Goal: Task Accomplishment & Management: Manage account settings

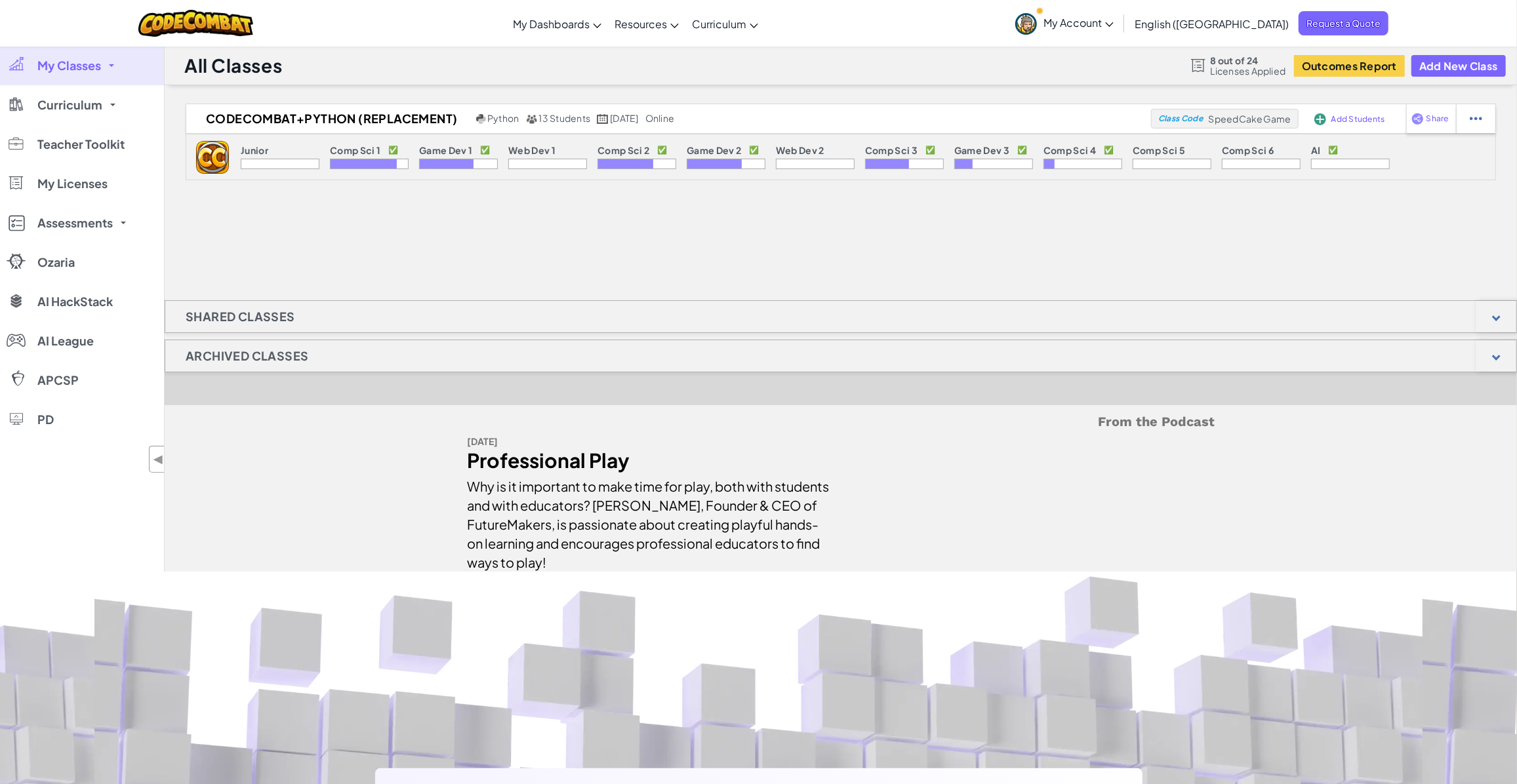
click at [111, 68] on link "My Classes" at bounding box center [82, 65] width 164 height 39
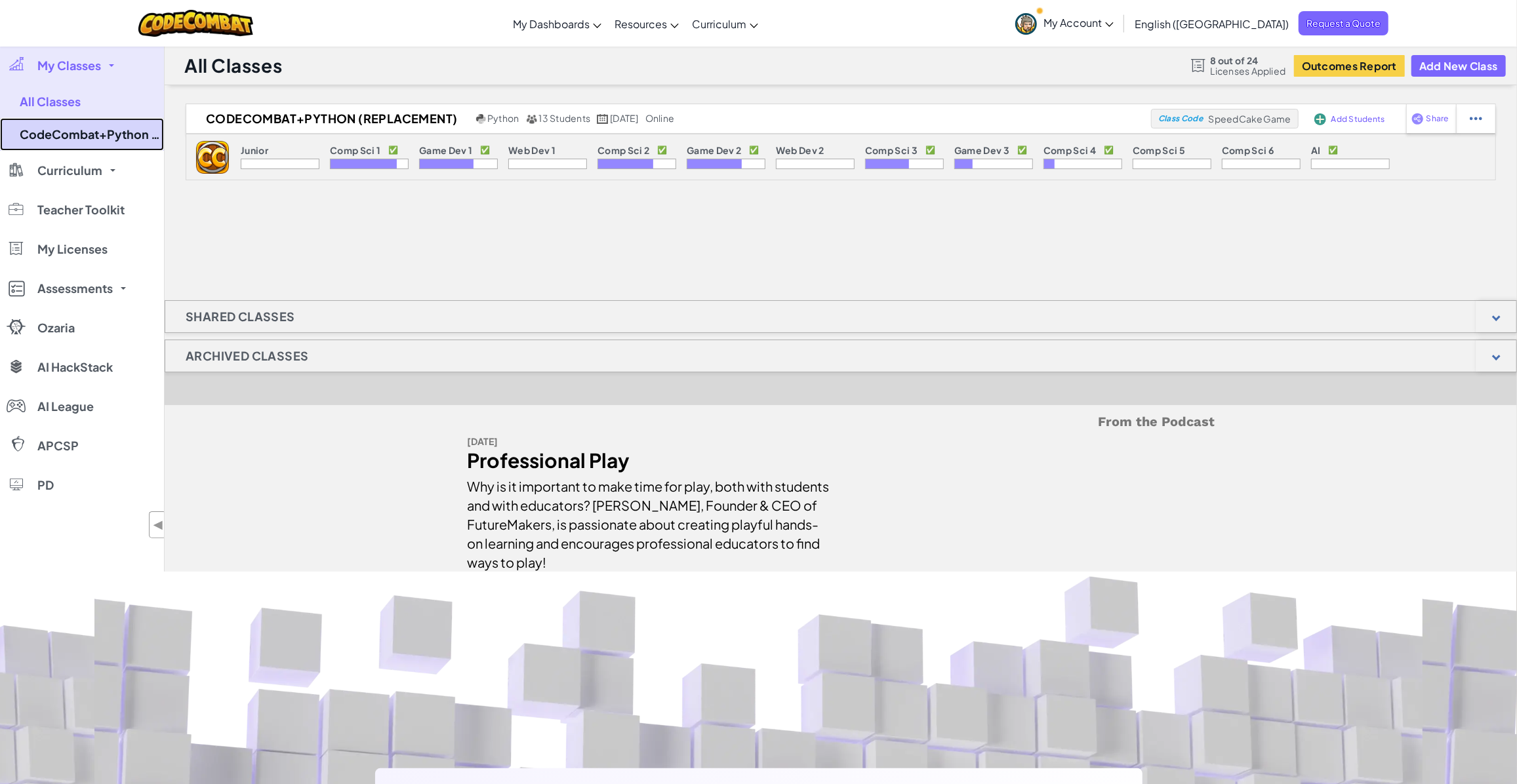
click at [89, 127] on link "CodeCombat+Python (replacement)" at bounding box center [82, 134] width 164 height 33
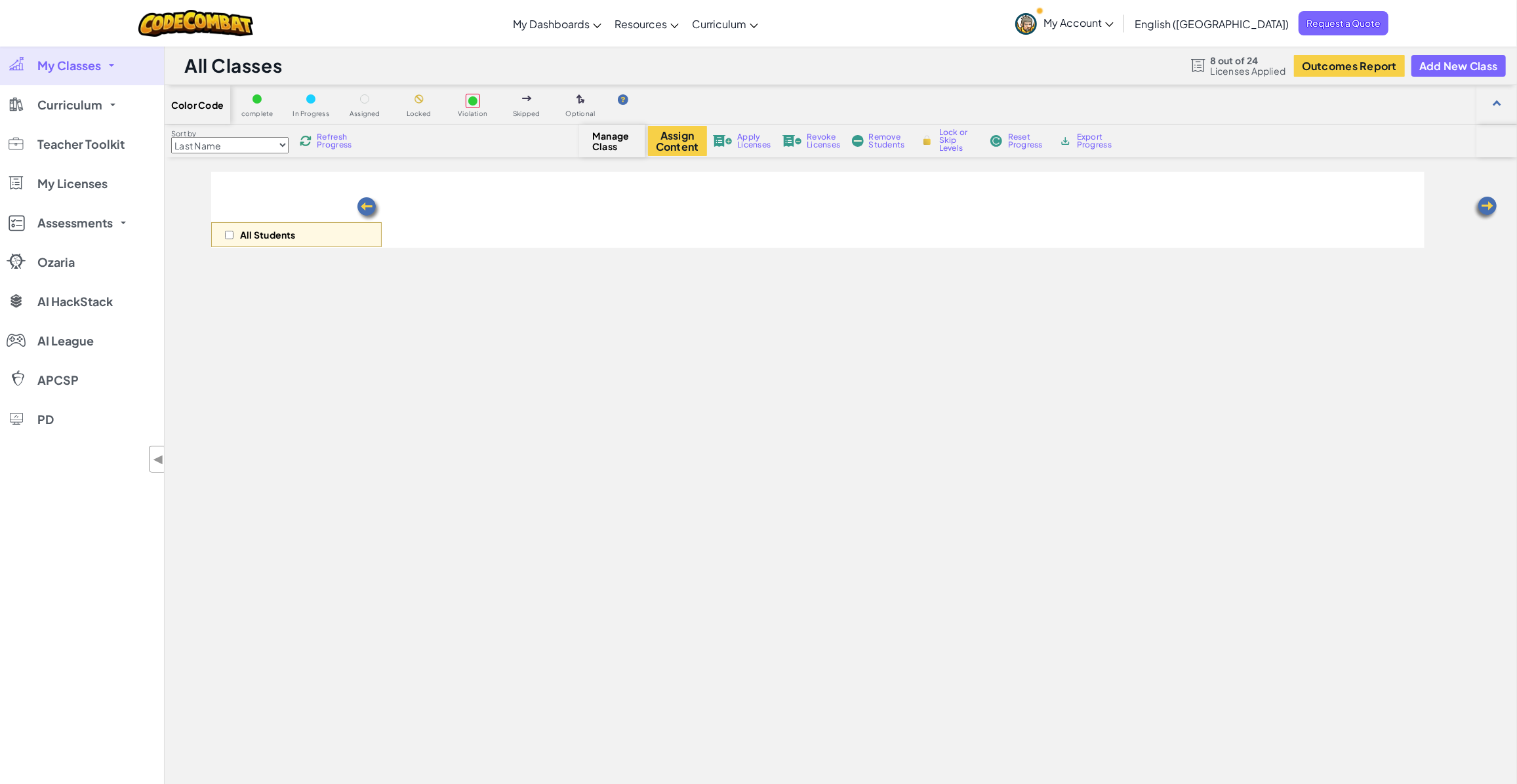
select select "56462f935afde0c6fd30fc8d"
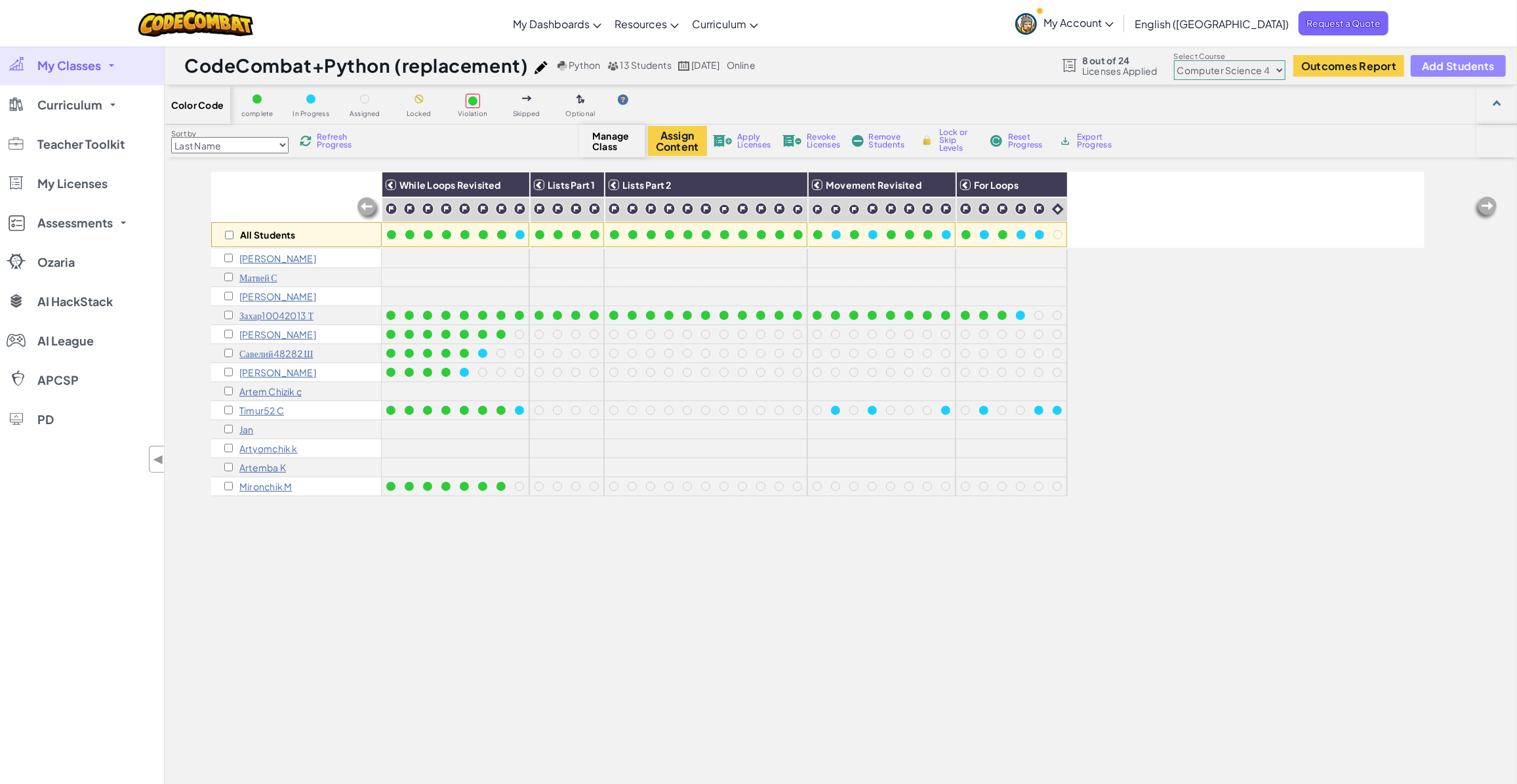
click at [1470, 69] on span "Add Students" at bounding box center [1458, 66] width 72 height 11
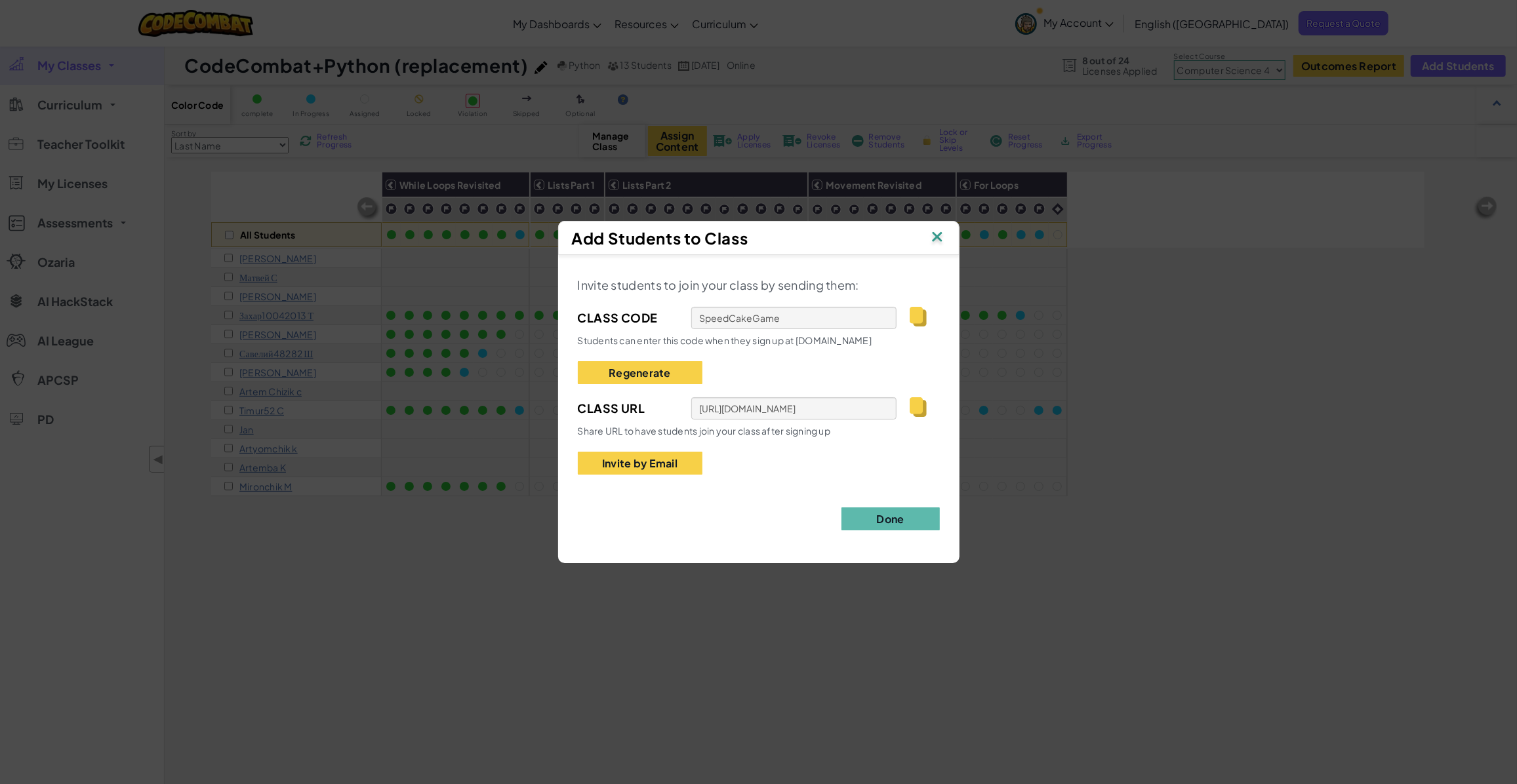
click at [919, 316] on img at bounding box center [918, 316] width 16 height 20
click at [938, 239] on img at bounding box center [937, 238] width 17 height 20
